Goal: Entertainment & Leisure: Browse casually

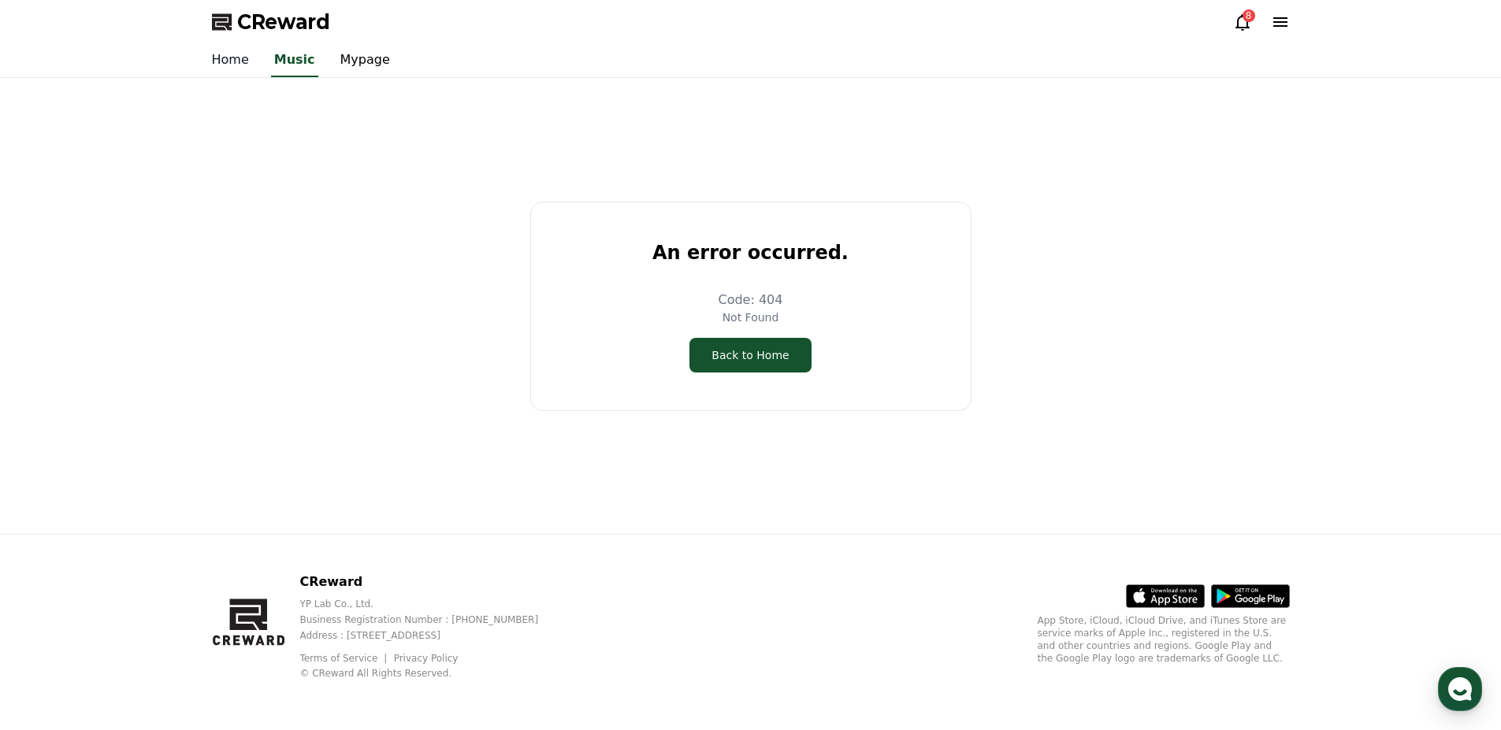
click at [214, 66] on link "Home" at bounding box center [230, 60] width 62 height 33
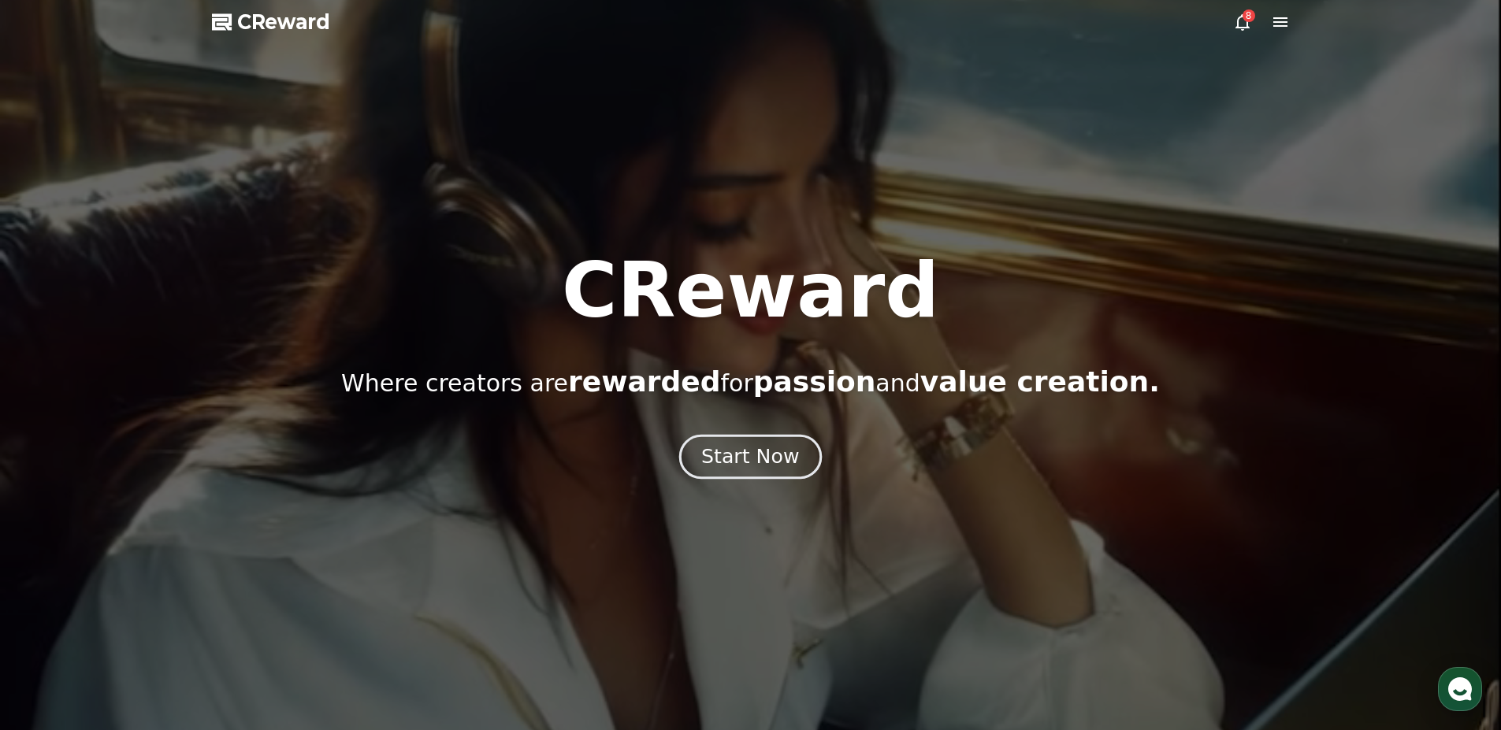
click at [764, 456] on div "Start Now" at bounding box center [750, 456] width 98 height 27
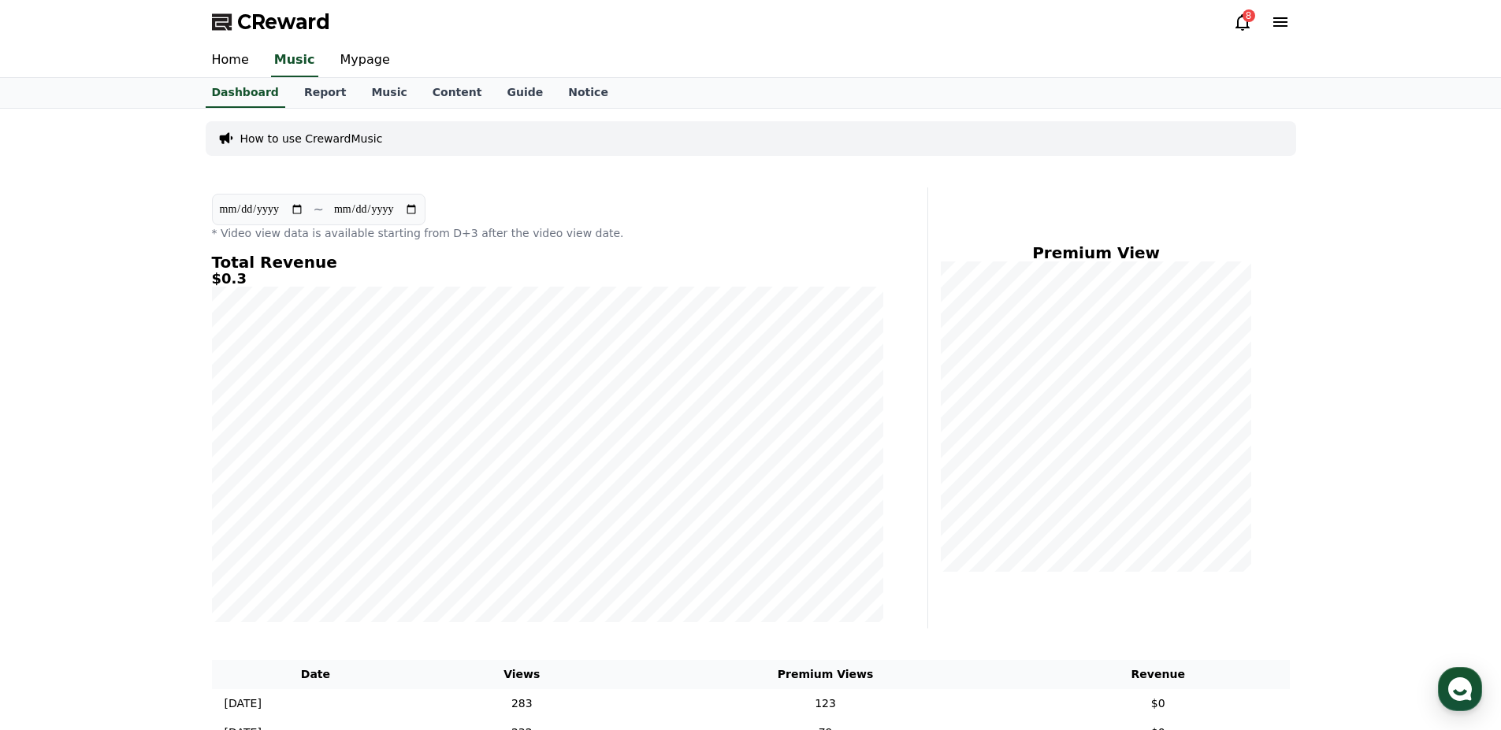
click at [1241, 28] on icon at bounding box center [1242, 22] width 14 height 17
click at [1245, 24] on icon at bounding box center [1242, 22] width 19 height 19
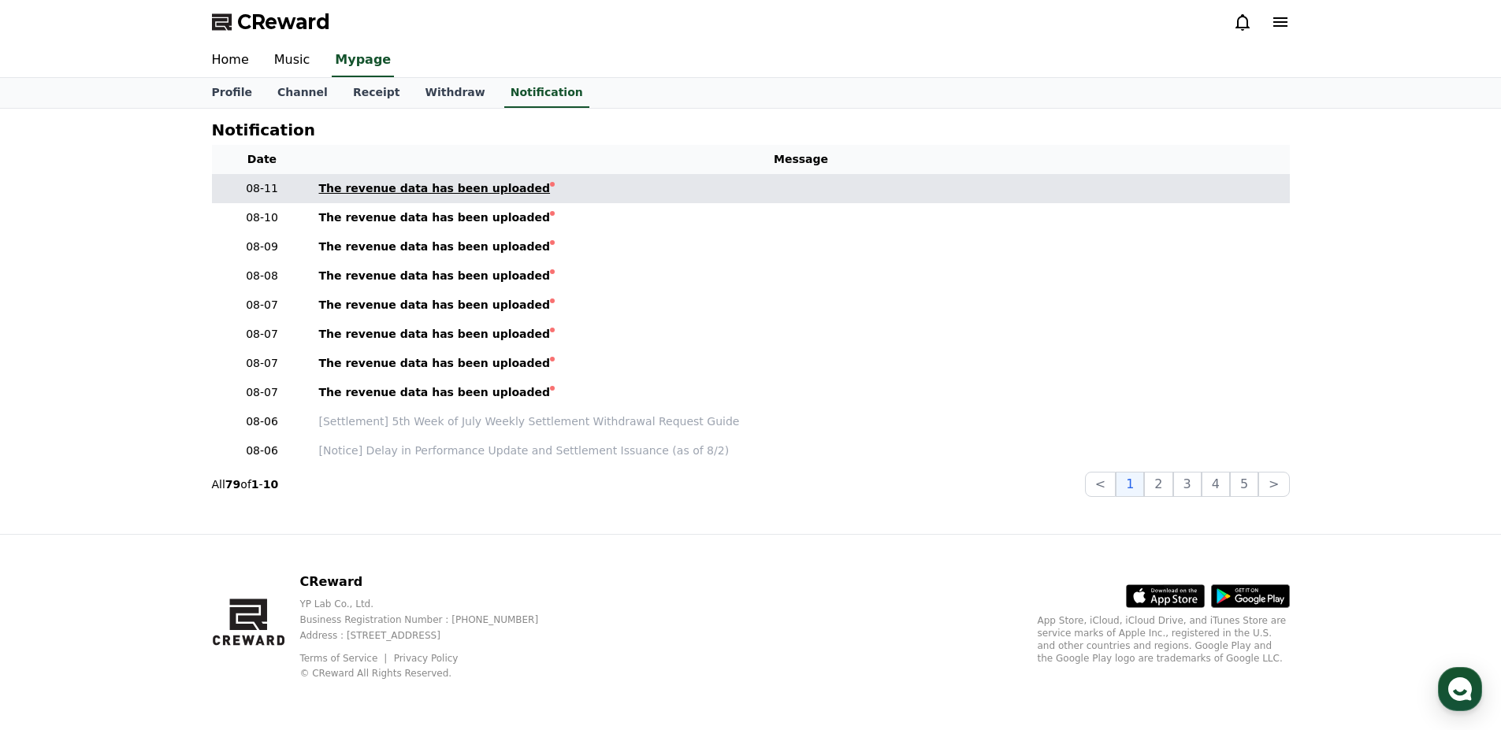
click at [460, 191] on div "The revenue data has been uploaded" at bounding box center [435, 188] width 232 height 17
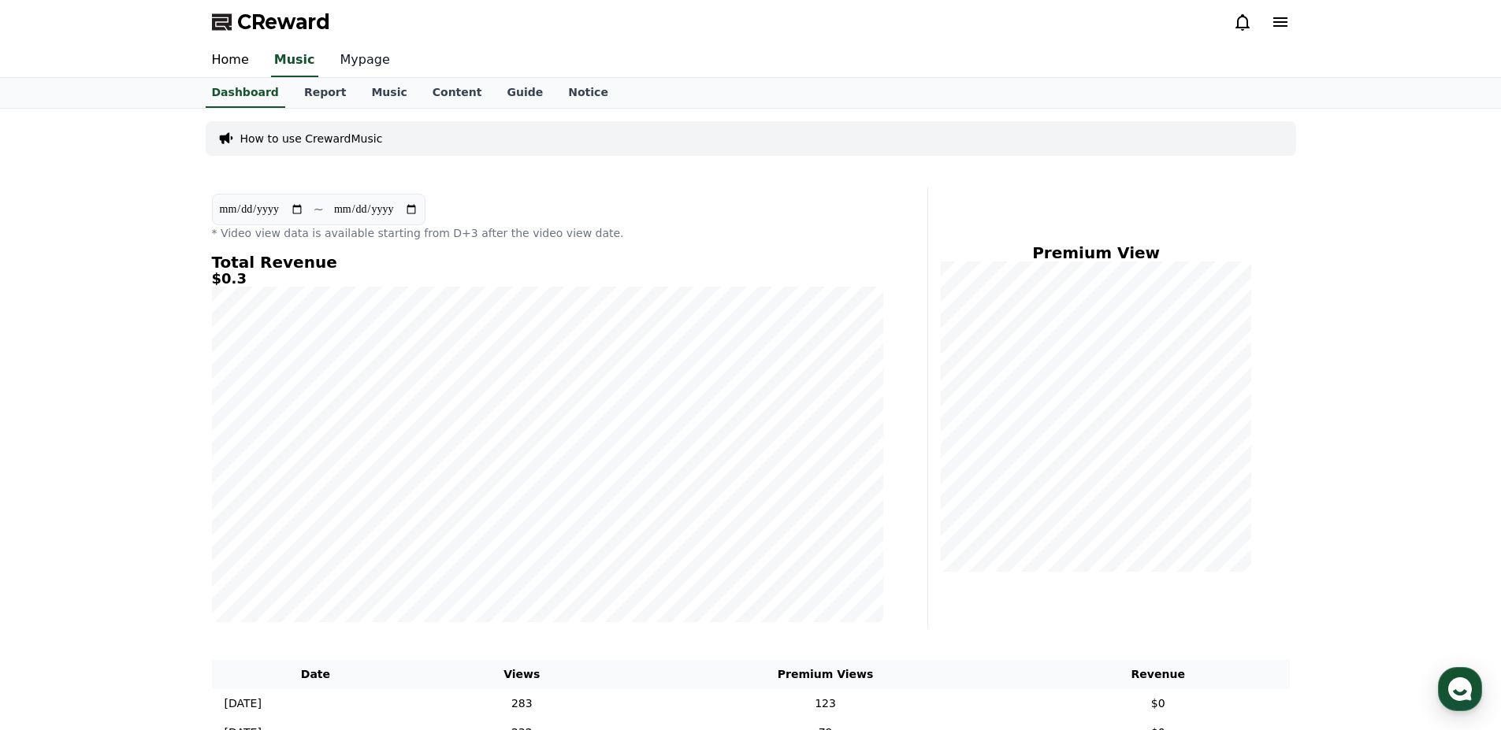
click at [347, 59] on link "Mypage" at bounding box center [365, 60] width 75 height 33
select select "**********"
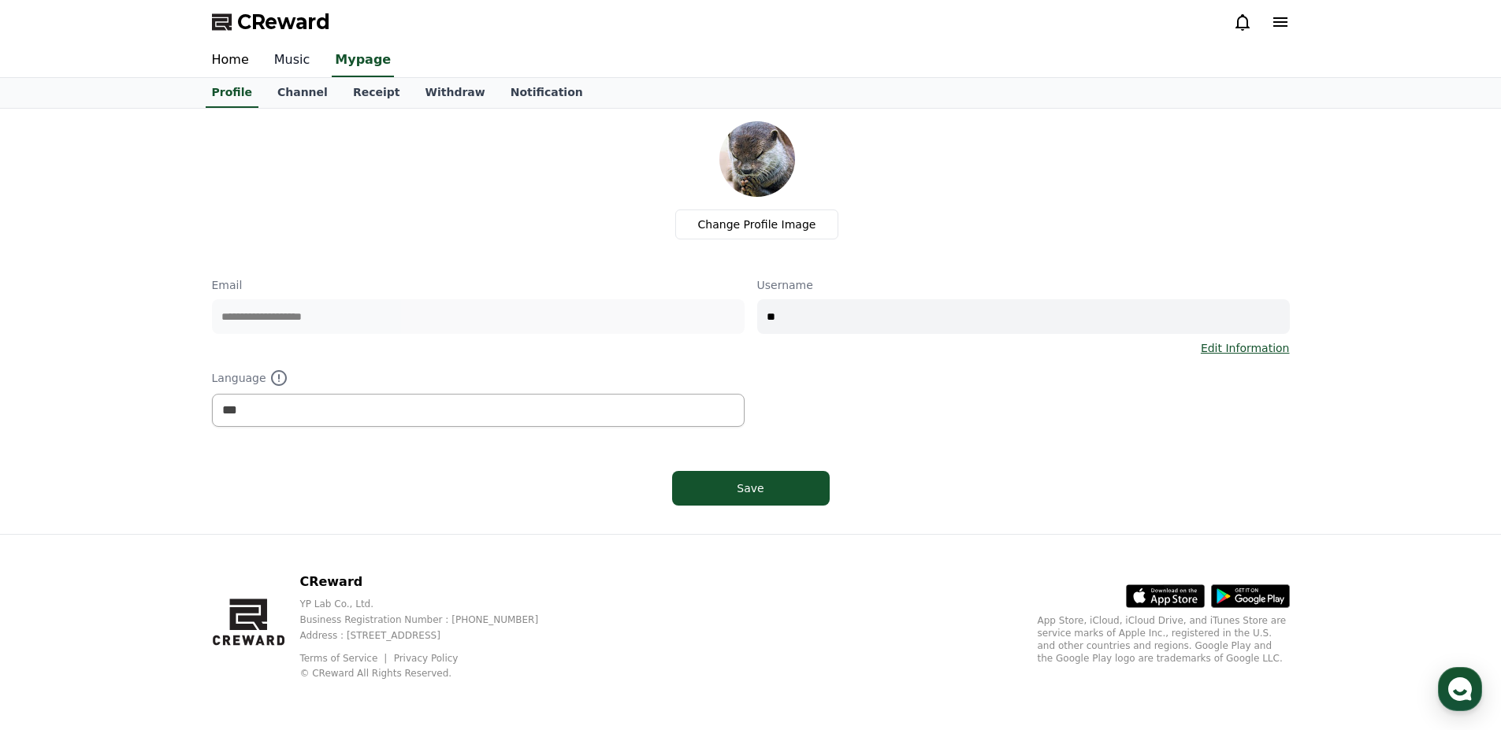
click at [279, 58] on link "Music" at bounding box center [292, 60] width 61 height 33
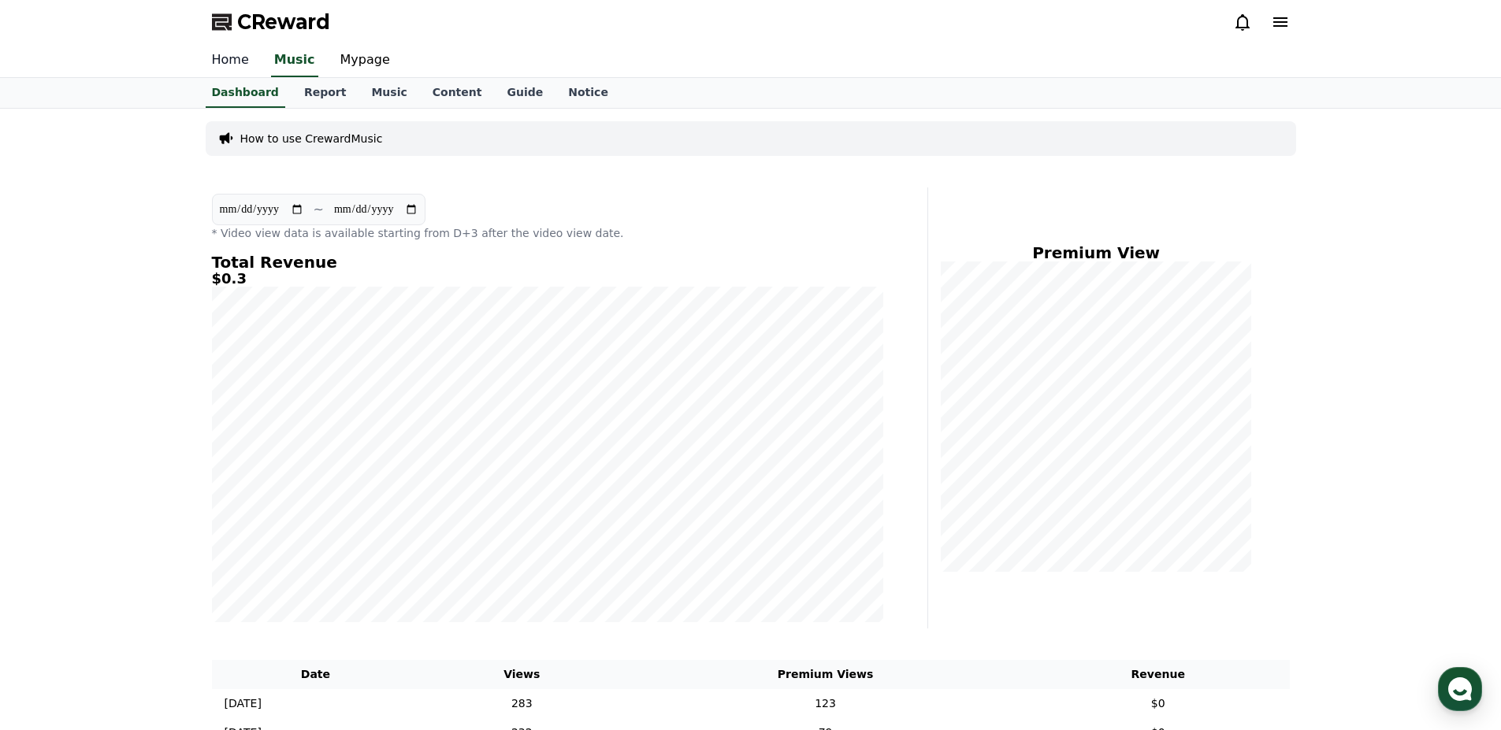
click at [237, 57] on link "Home" at bounding box center [230, 60] width 62 height 33
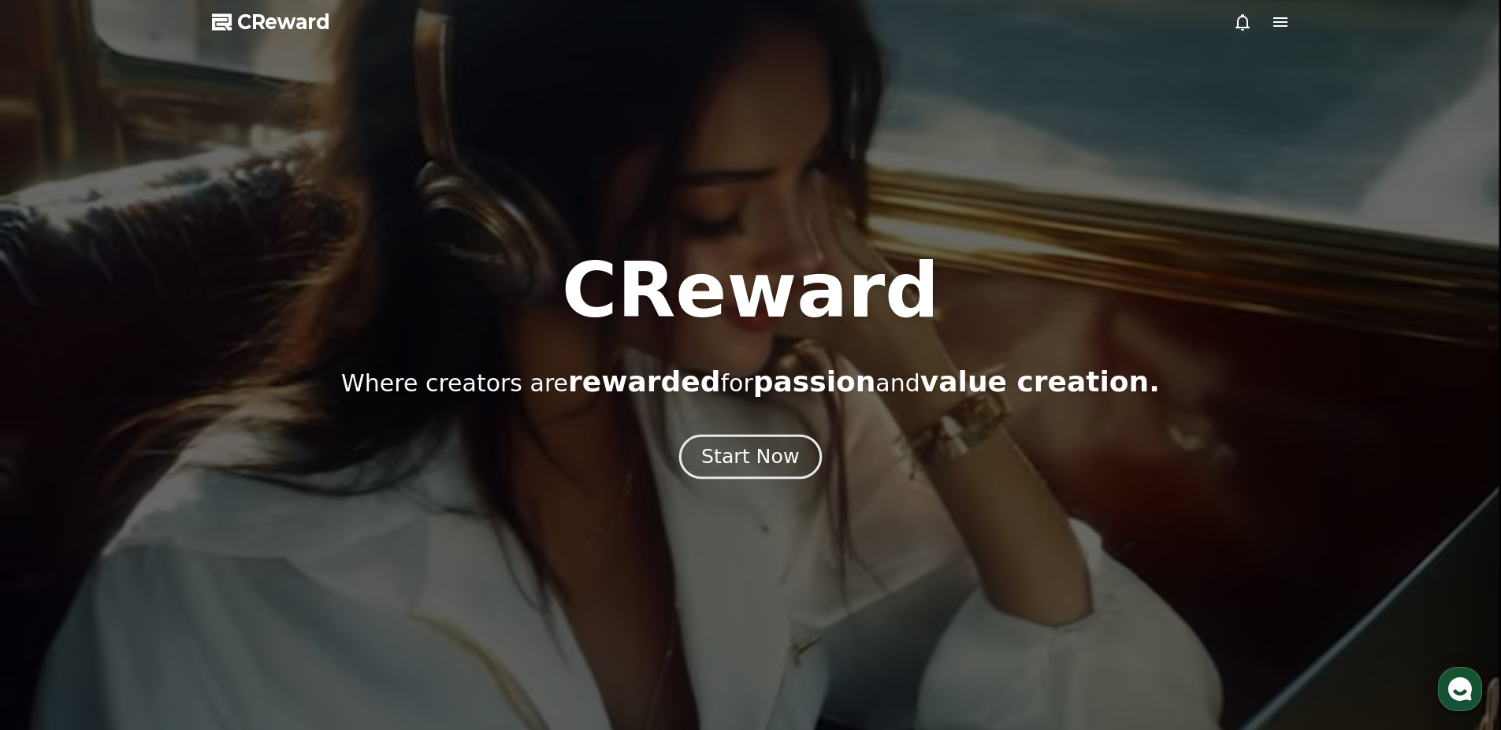
click at [740, 469] on div "Start Now" at bounding box center [750, 456] width 98 height 27
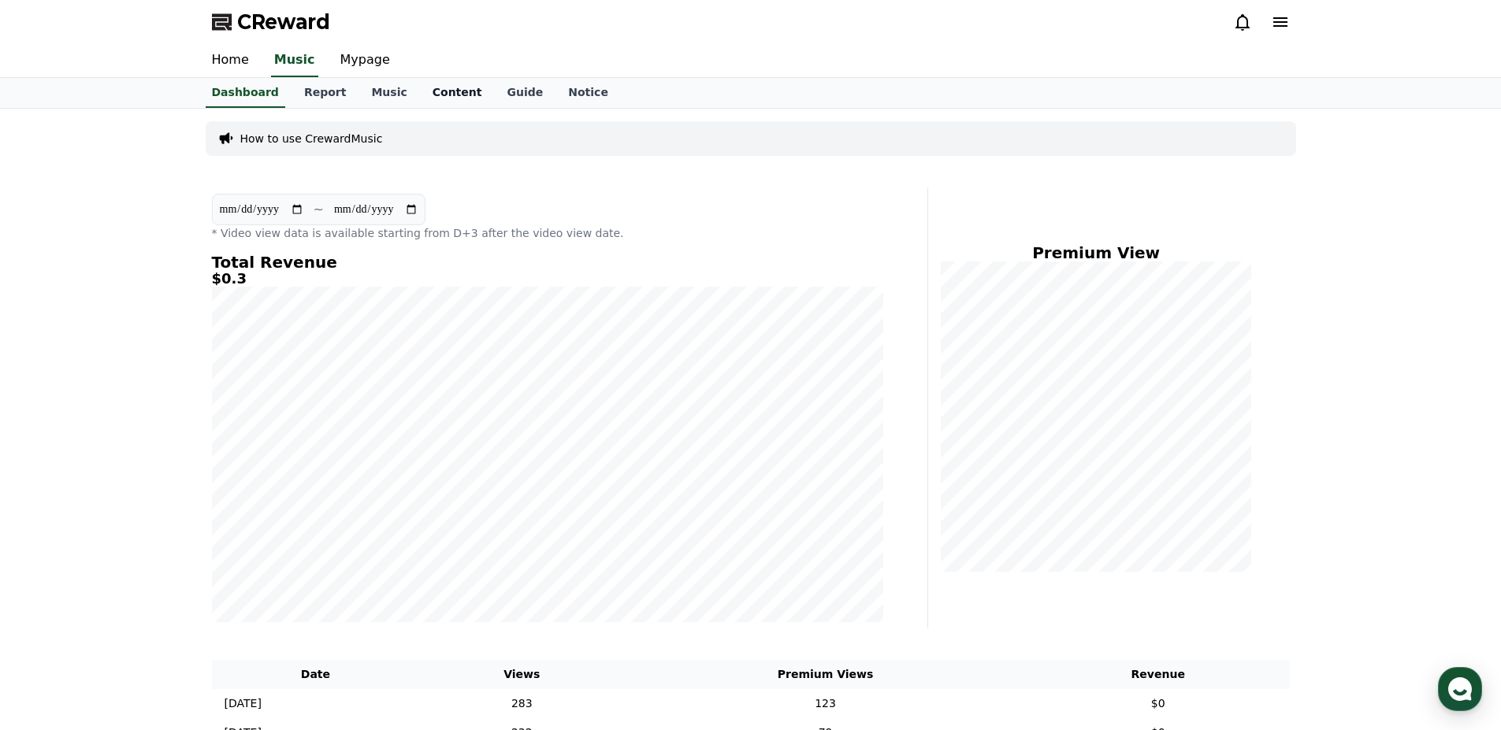
click at [425, 95] on link "Content" at bounding box center [457, 93] width 75 height 30
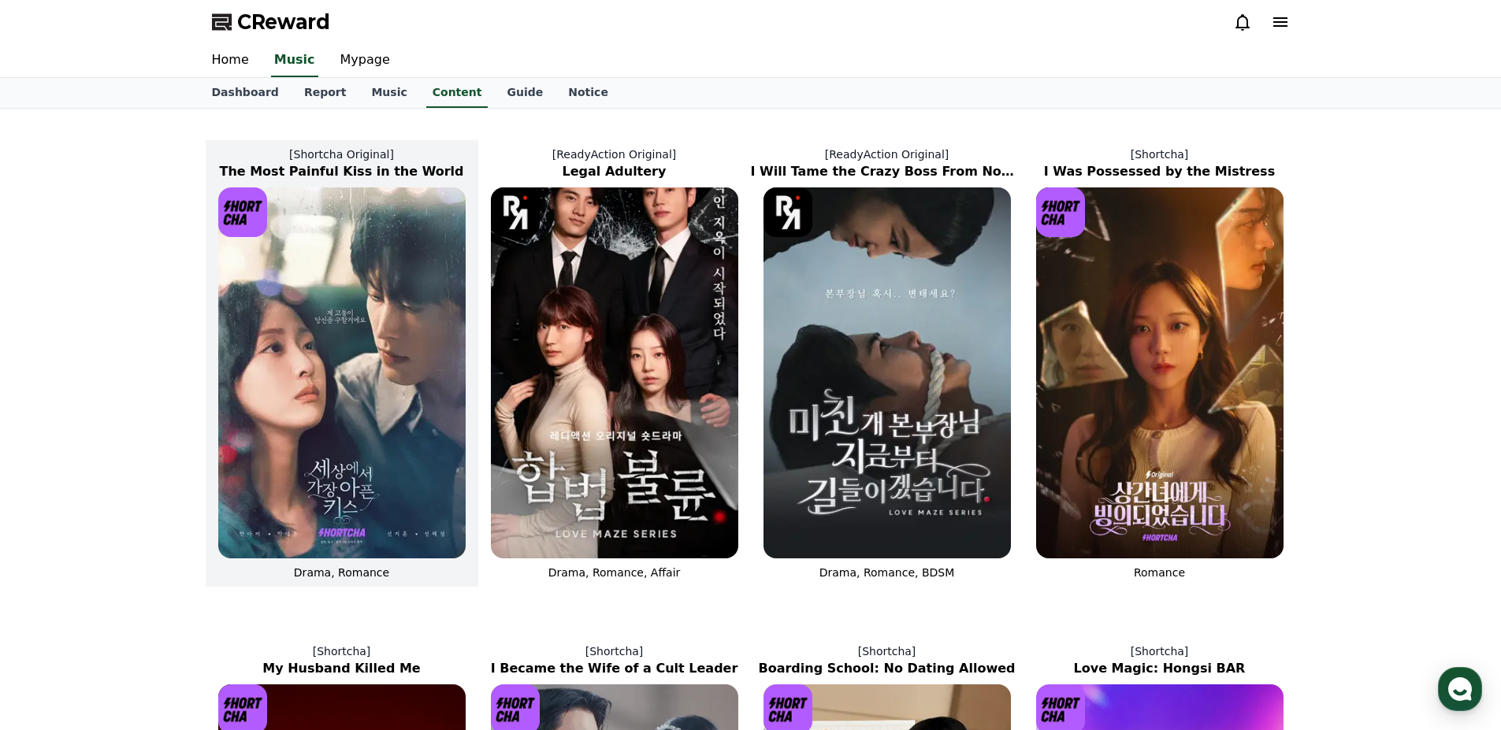
click at [356, 155] on p "[Shortcha Original]" at bounding box center [342, 155] width 273 height 16
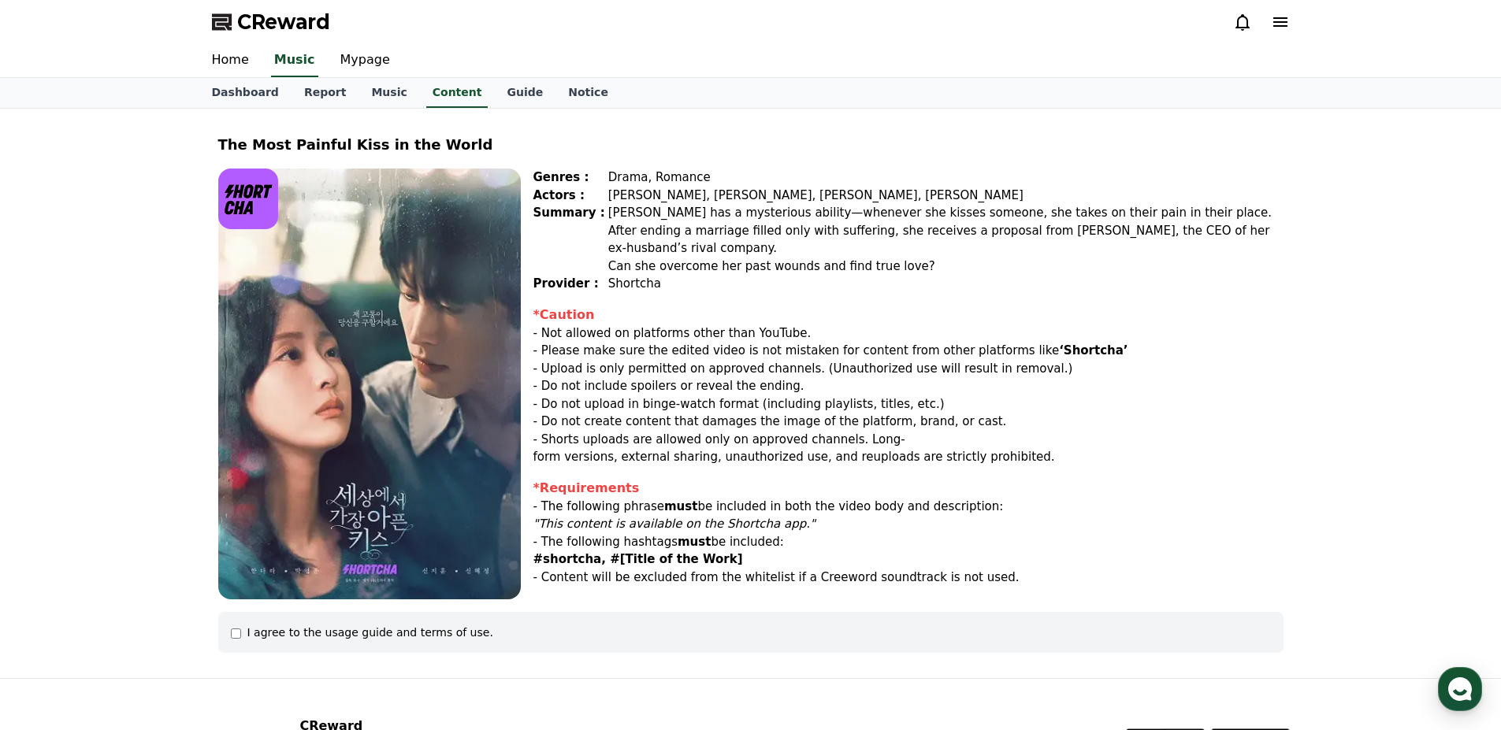
drag, startPoint x: 80, startPoint y: 340, endPoint x: 161, endPoint y: 333, distance: 81.4
click at [80, 340] on div "The Most Painful Kiss in the World Genres : Drama, Romance Actors : [PERSON_NAM…" at bounding box center [750, 393] width 1501 height 569
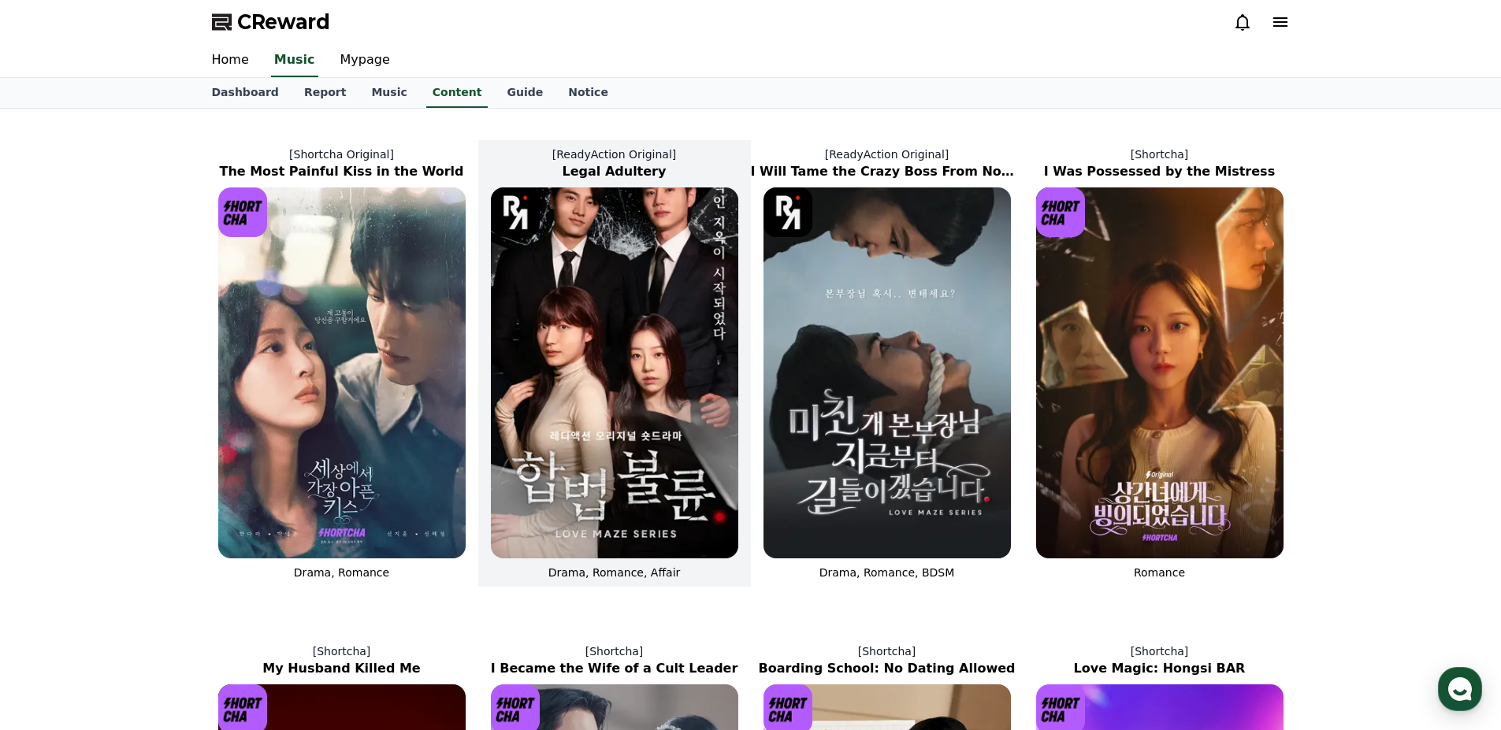
click at [603, 305] on img at bounding box center [614, 372] width 247 height 371
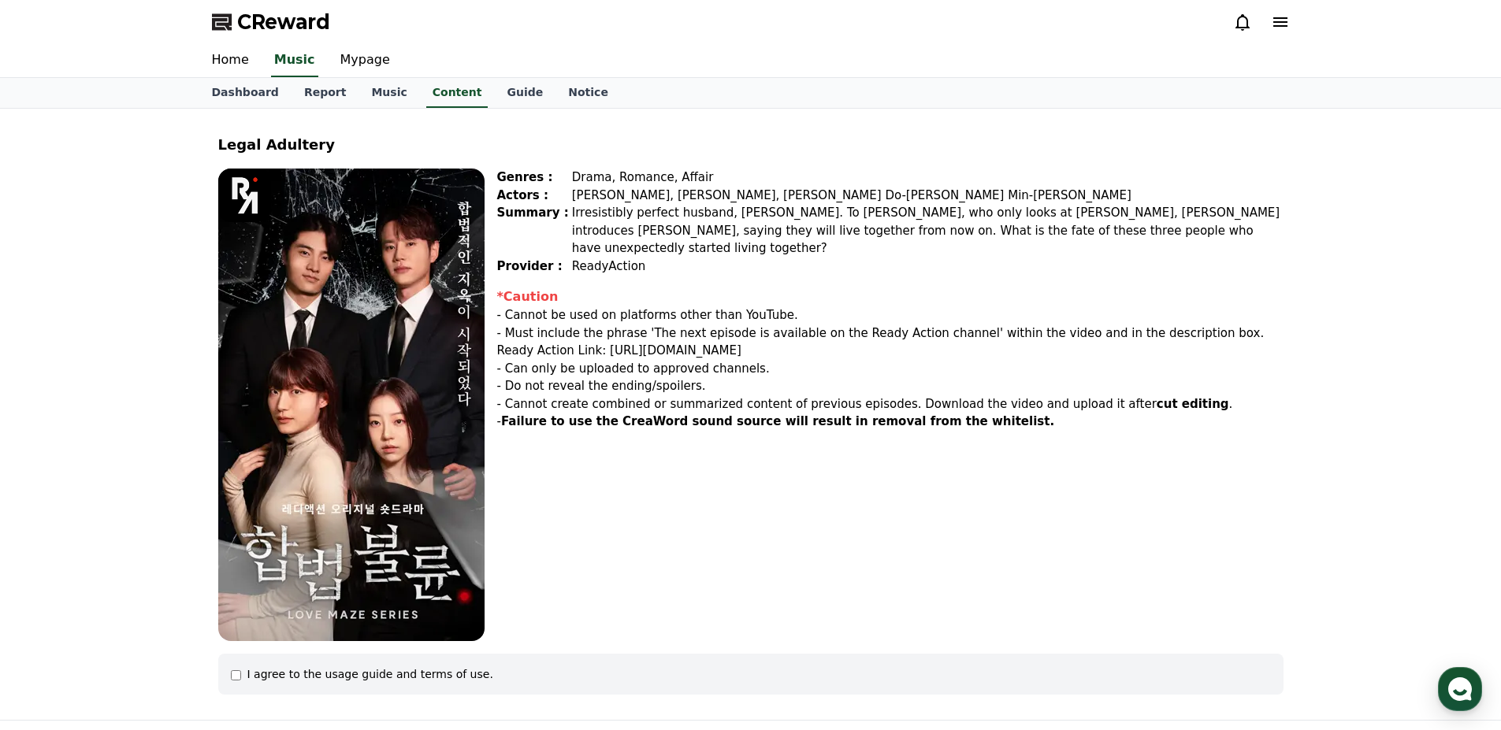
click at [141, 325] on div "Legal Adultery Genres : Drama, Romance, Affair Actors : [PERSON_NAME], [PERSON_…" at bounding box center [750, 414] width 1501 height 611
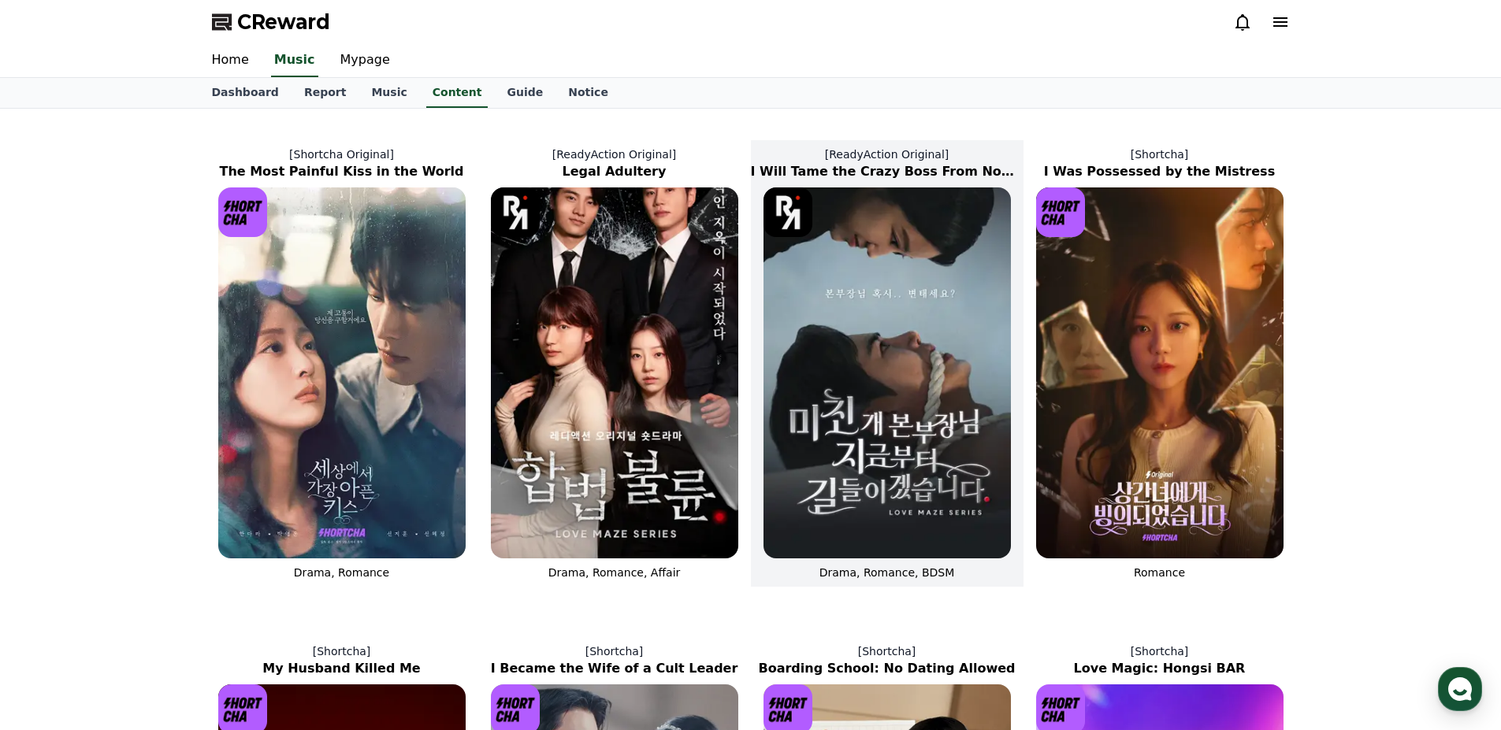
click at [872, 336] on img at bounding box center [886, 372] width 247 height 371
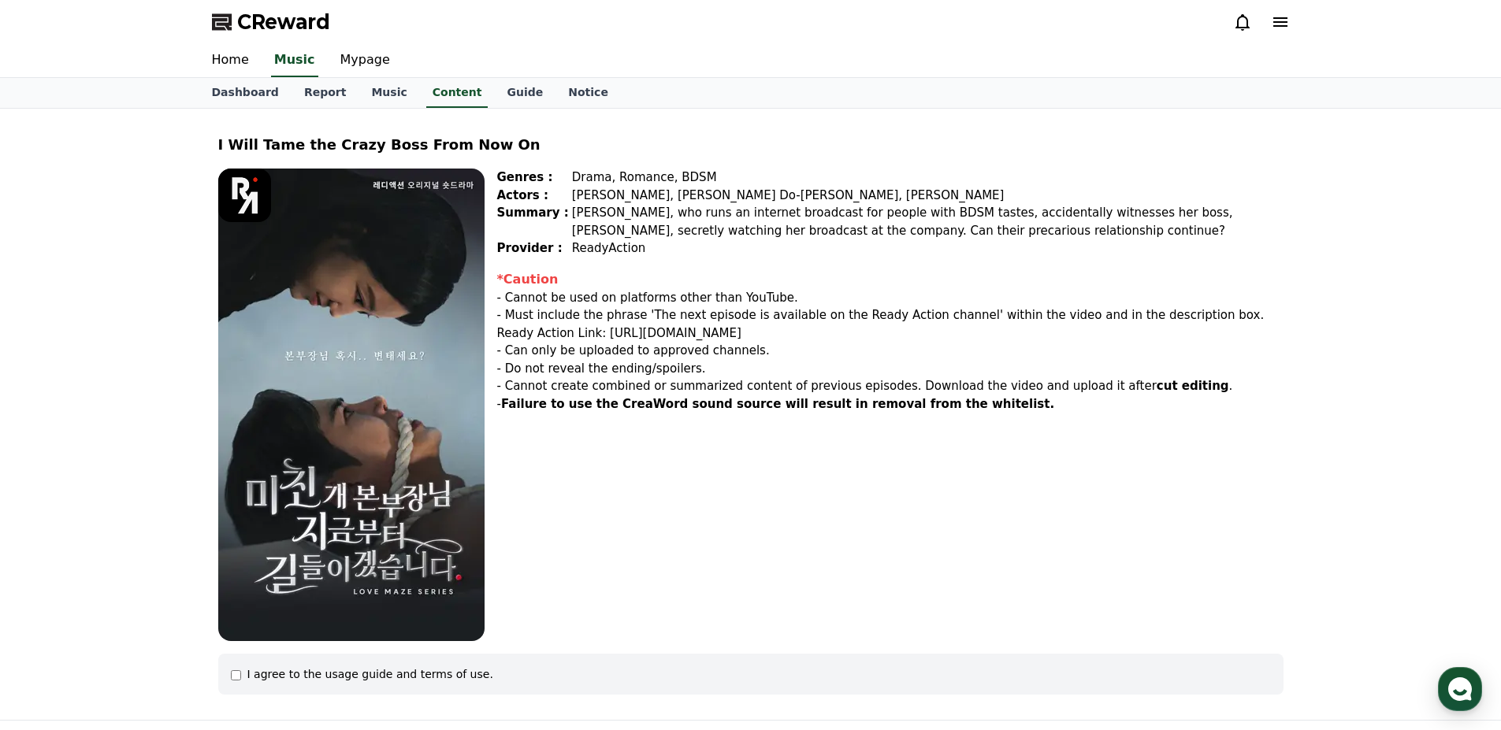
click at [128, 304] on div "I [PERSON_NAME] the Crazy Boss From Now On Genres : Drama, Romance, BDSM Actors…" at bounding box center [750, 414] width 1501 height 611
